Goal: Find contact information: Find contact information

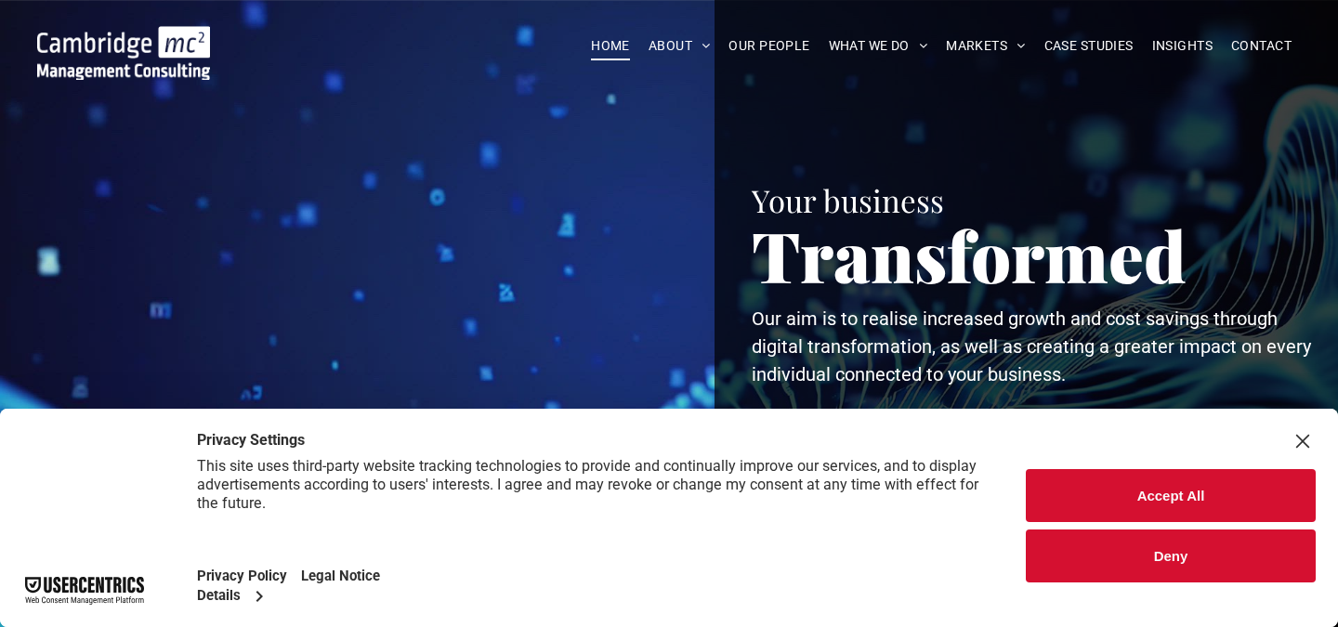
click at [1178, 474] on button "Accept All" at bounding box center [1171, 495] width 290 height 53
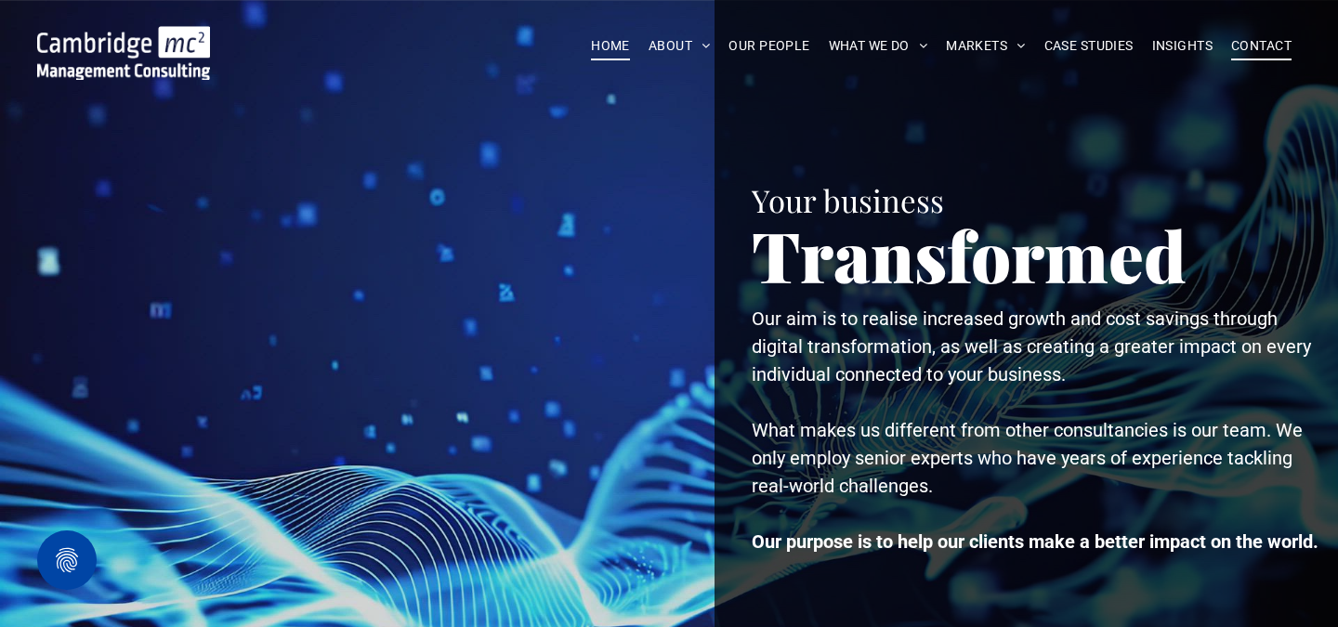
click at [1260, 37] on span "CONTACT" at bounding box center [1261, 46] width 60 height 29
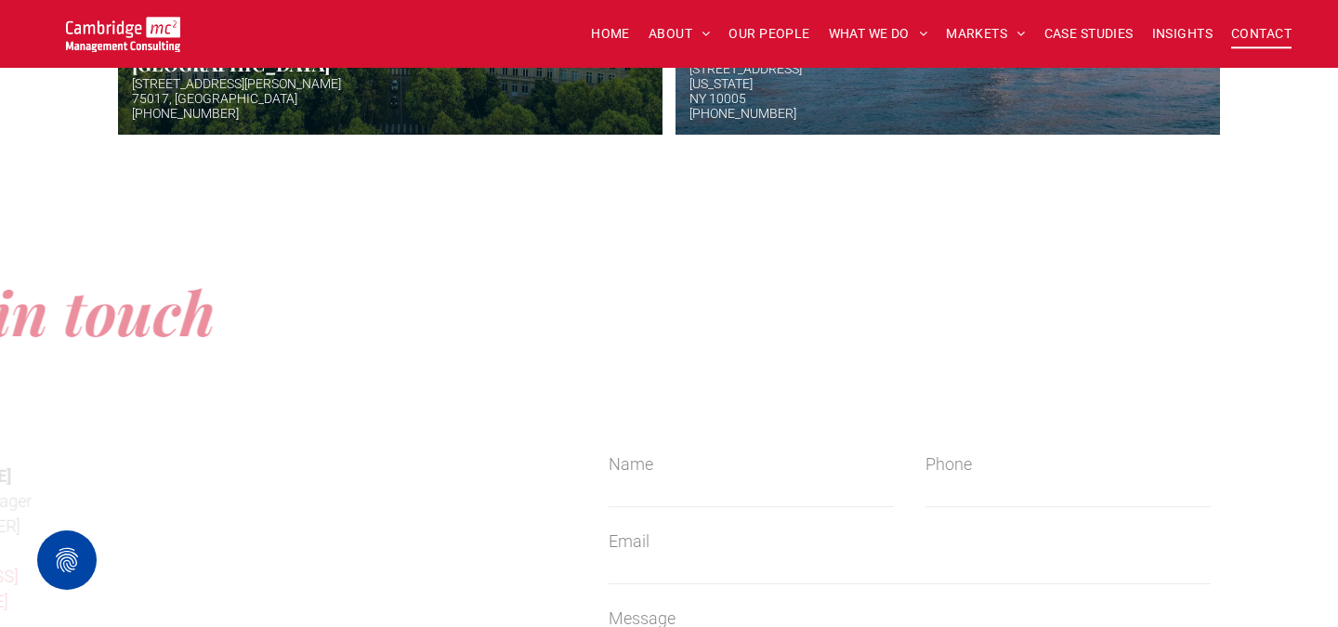
scroll to position [1311, 0]
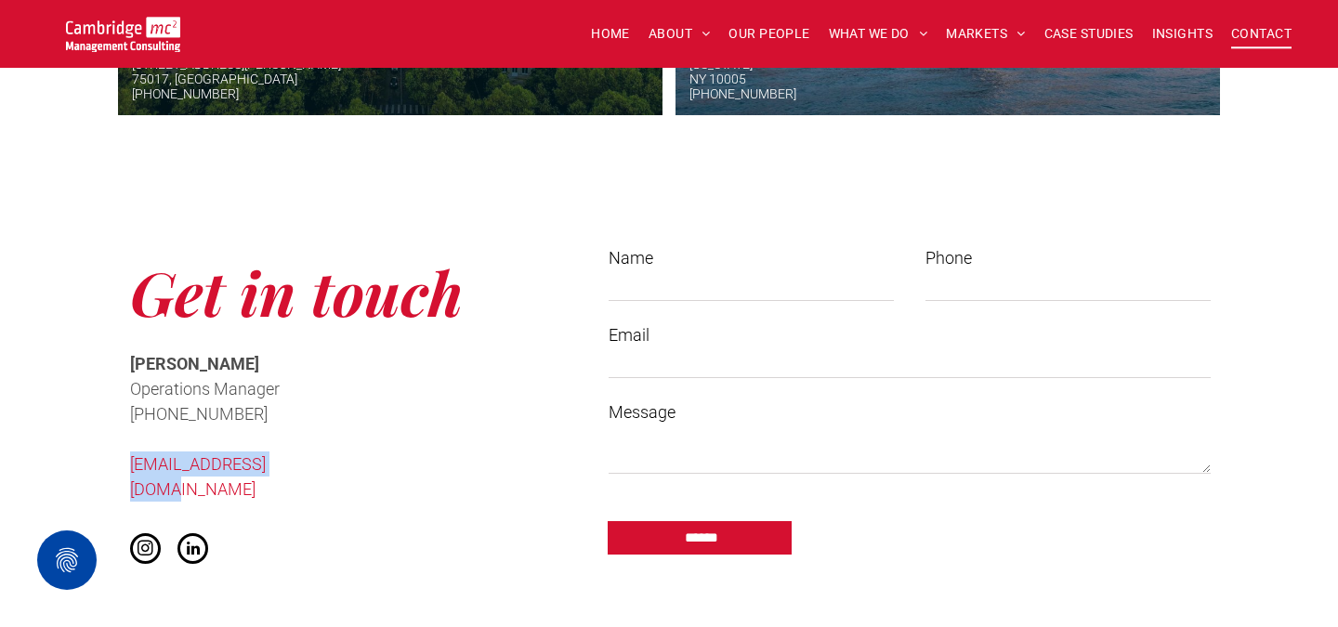
drag, startPoint x: 356, startPoint y: 478, endPoint x: 91, endPoint y: 469, distance: 265.0
click at [91, 469] on div "Get in touch Cath McCaw Operations Manager ﻿ +44 (0)1223 750335 info@cambridgem…" at bounding box center [669, 409] width 1338 height 542
copy link "[EMAIL_ADDRESS][DOMAIN_NAME]"
